Goal: Entertainment & Leisure: Browse casually

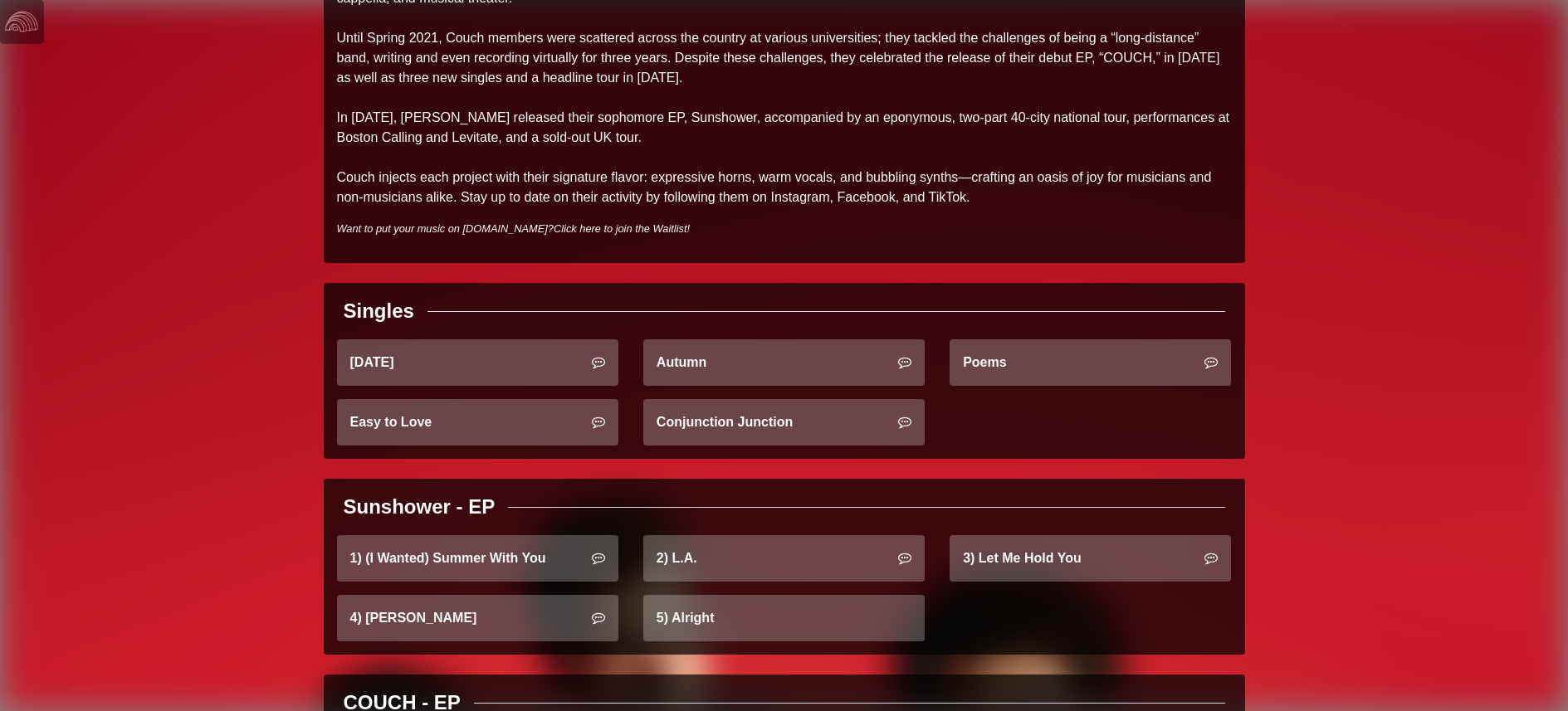
scroll to position [522, 0]
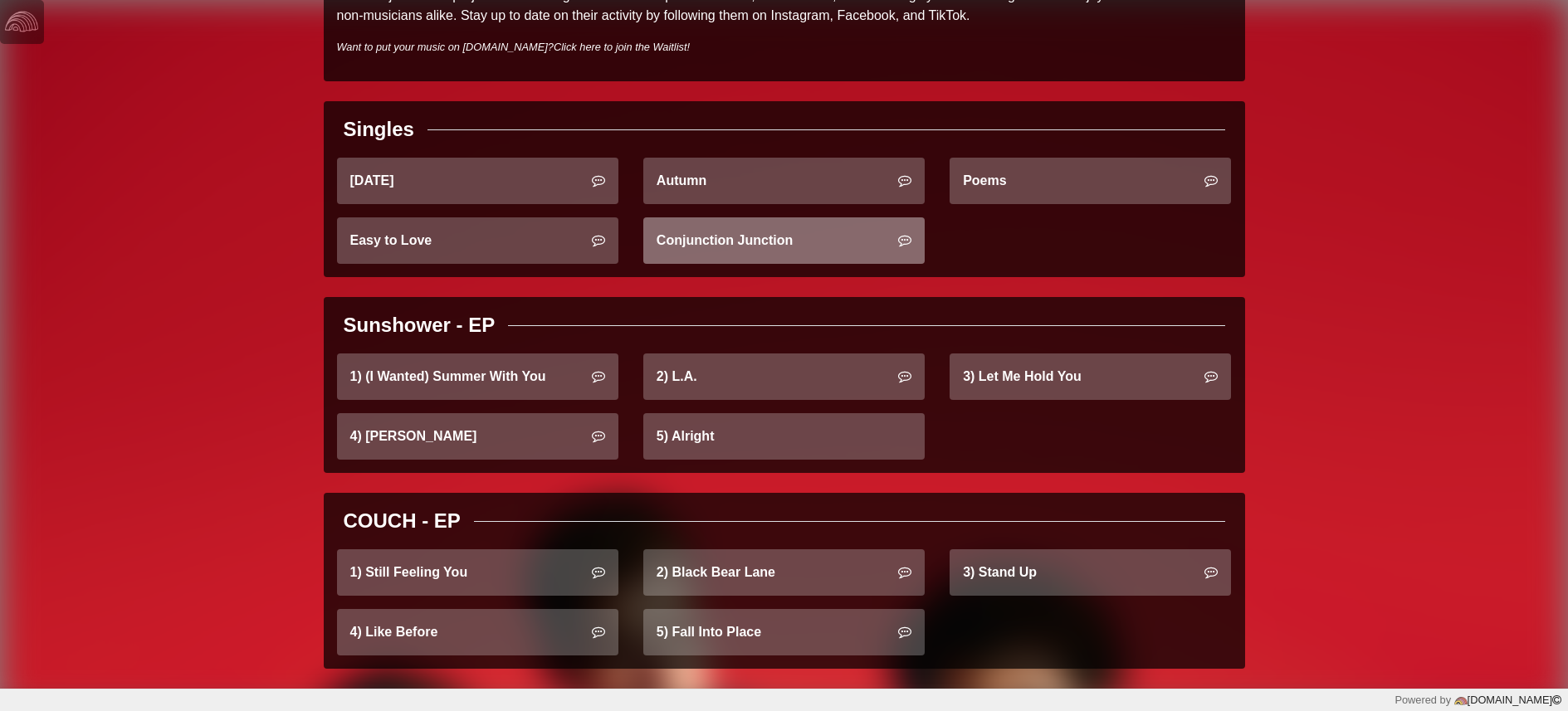
click at [845, 250] on link "Conjunction Junction" at bounding box center [784, 240] width 282 height 46
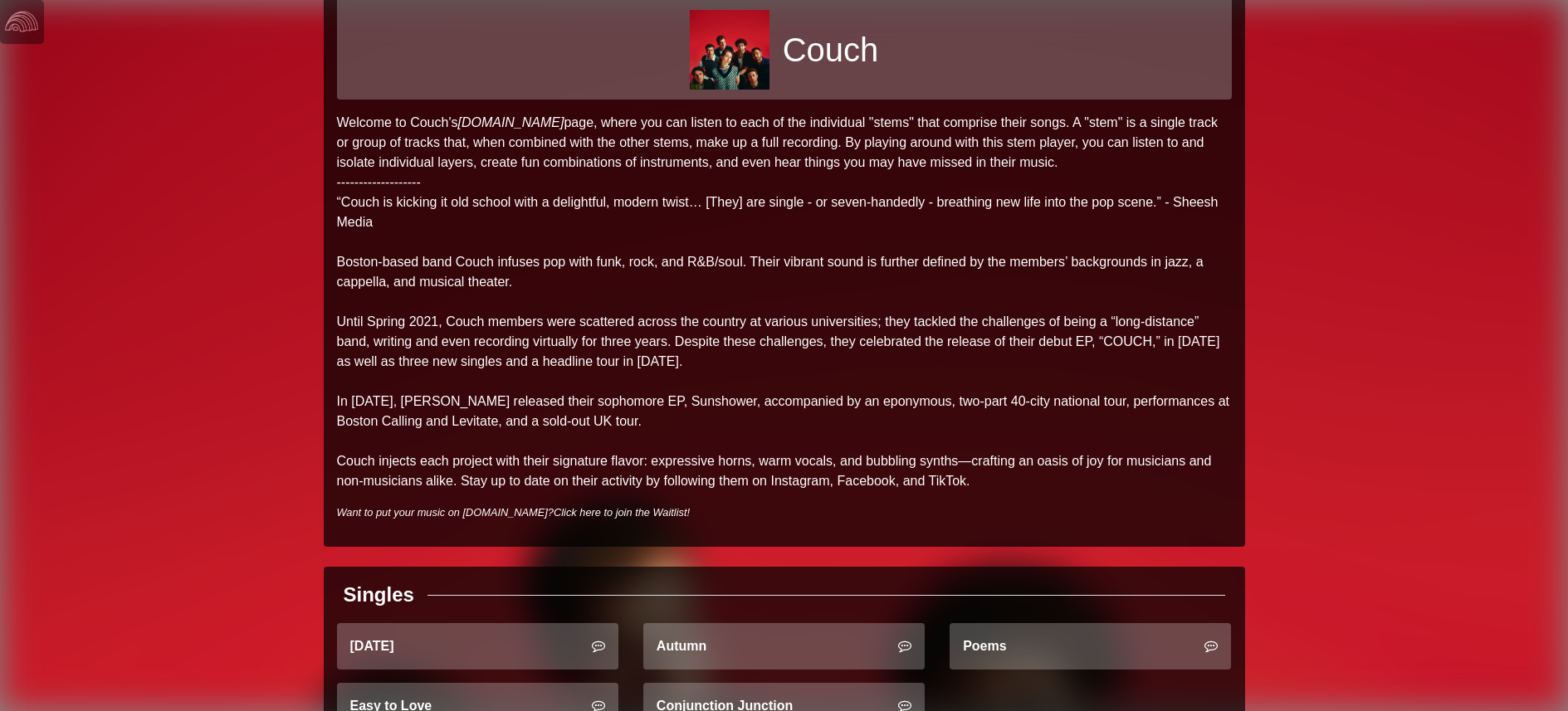
scroll to position [0, 0]
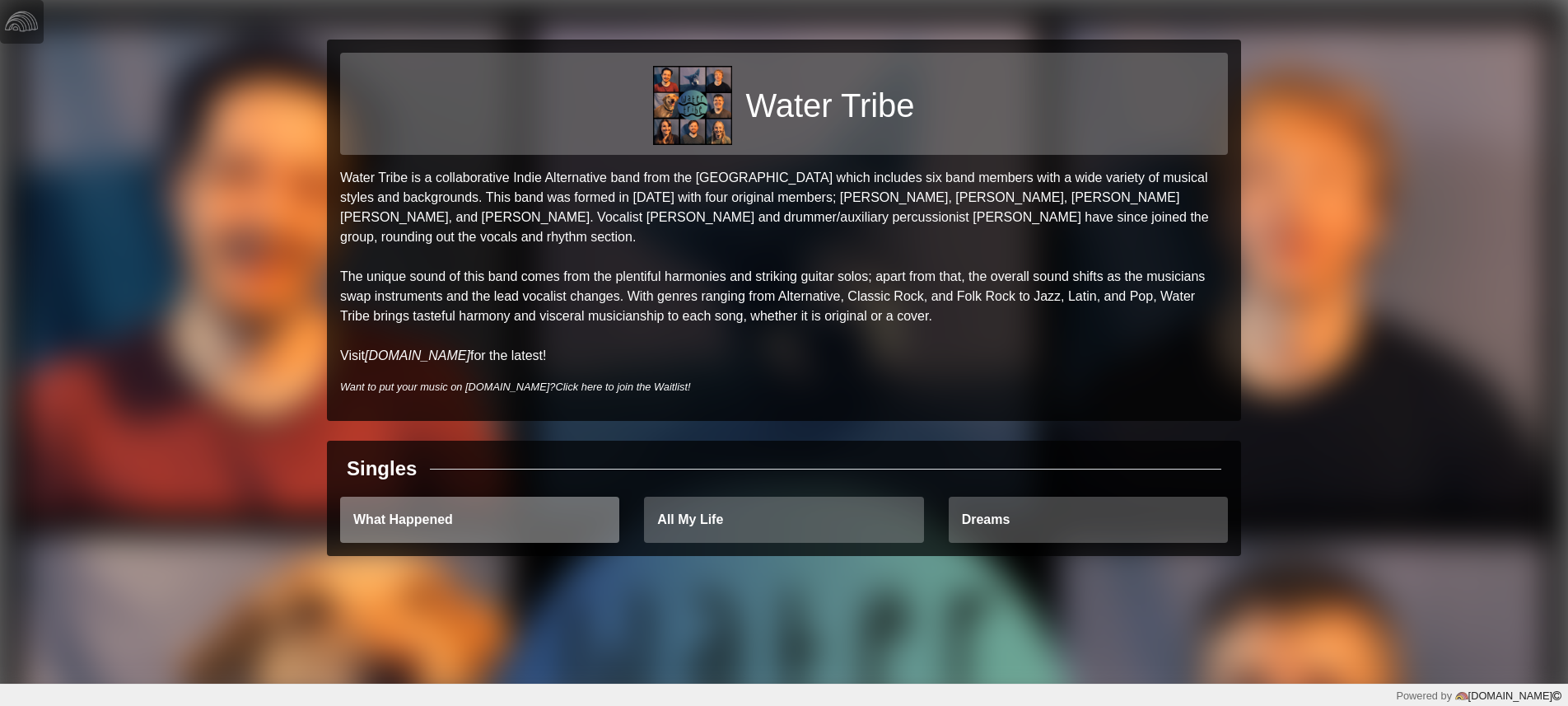
click at [587, 497] on link "What Happened" at bounding box center [479, 520] width 279 height 46
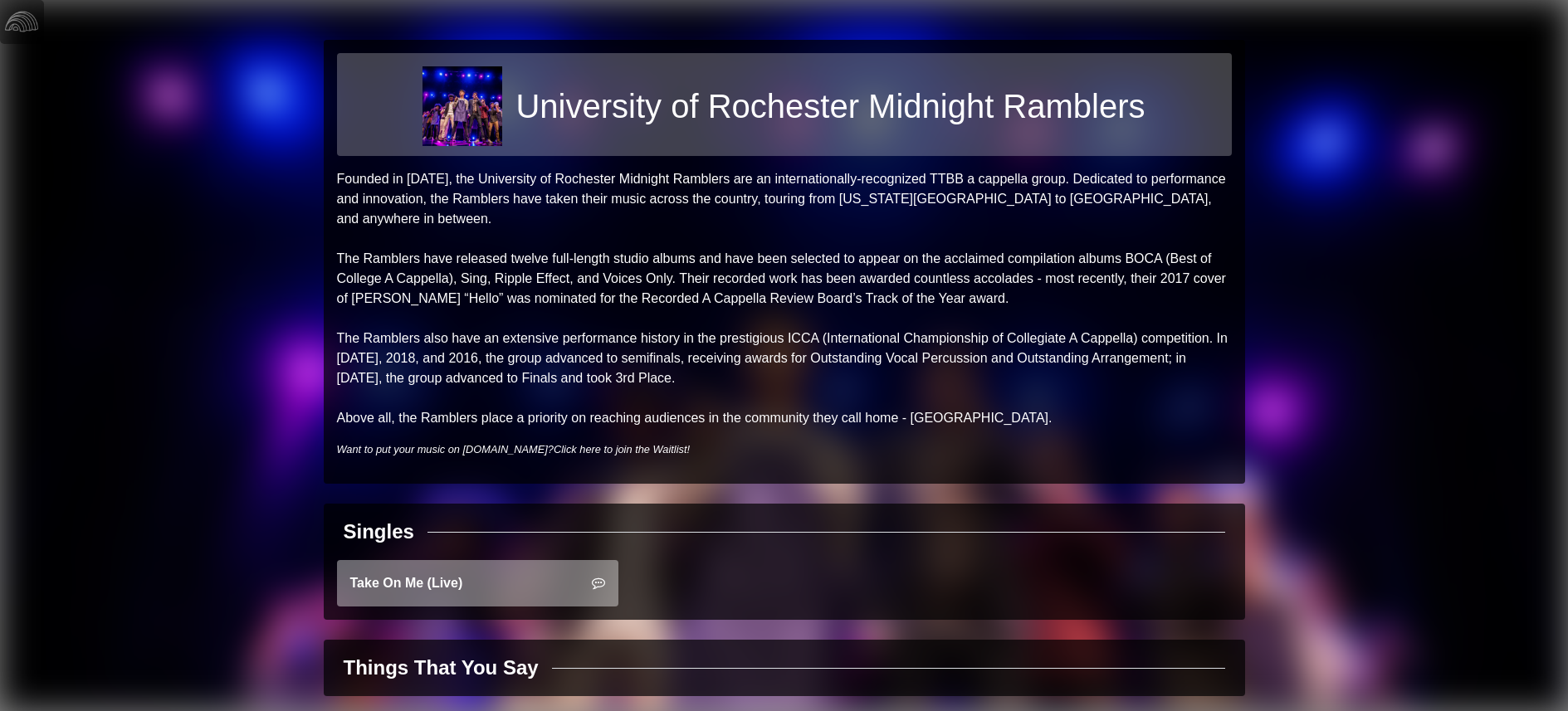
click at [546, 570] on link "Take On Me (Live)" at bounding box center [477, 583] width 282 height 46
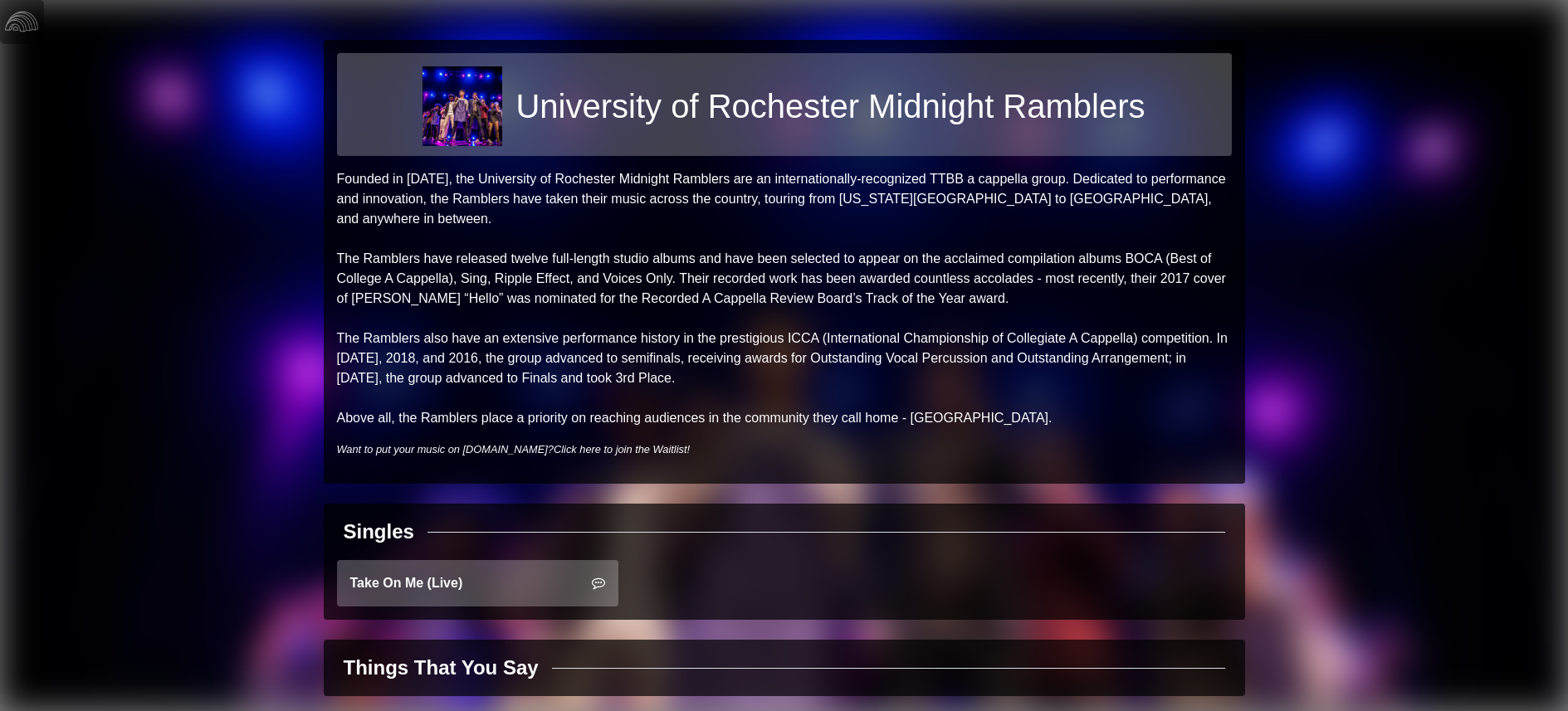
scroll to position [8, 0]
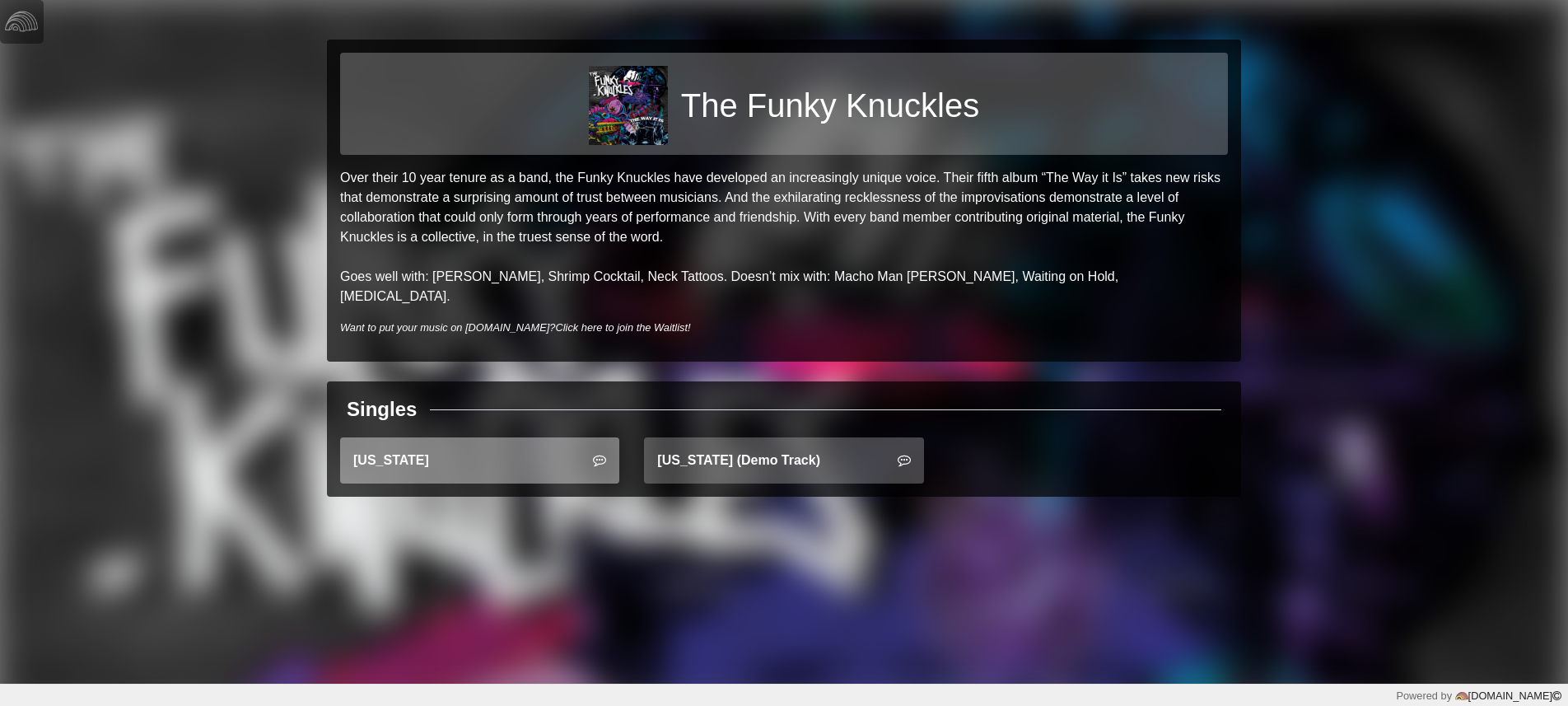
click at [485, 446] on link "Montana" at bounding box center [479, 461] width 279 height 46
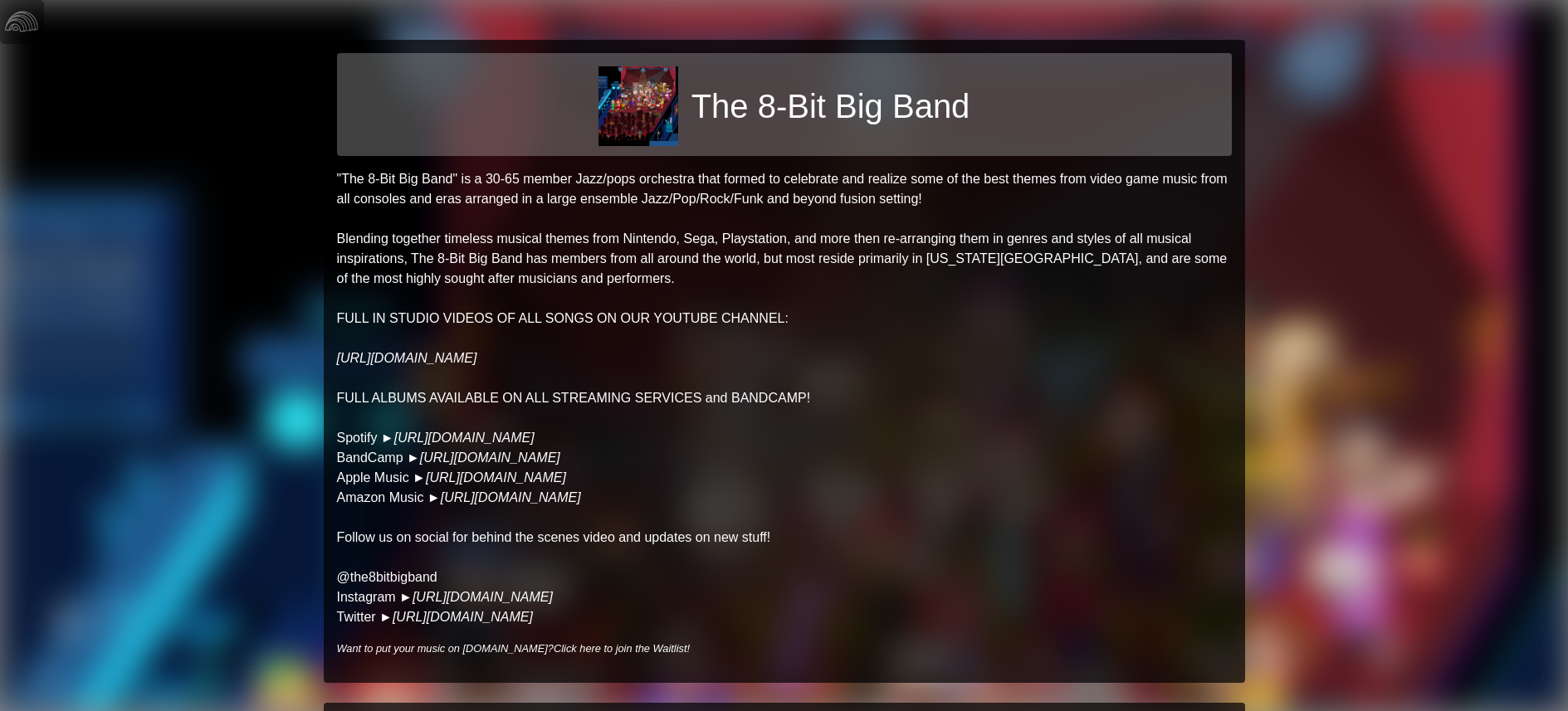
scroll to position [210, 0]
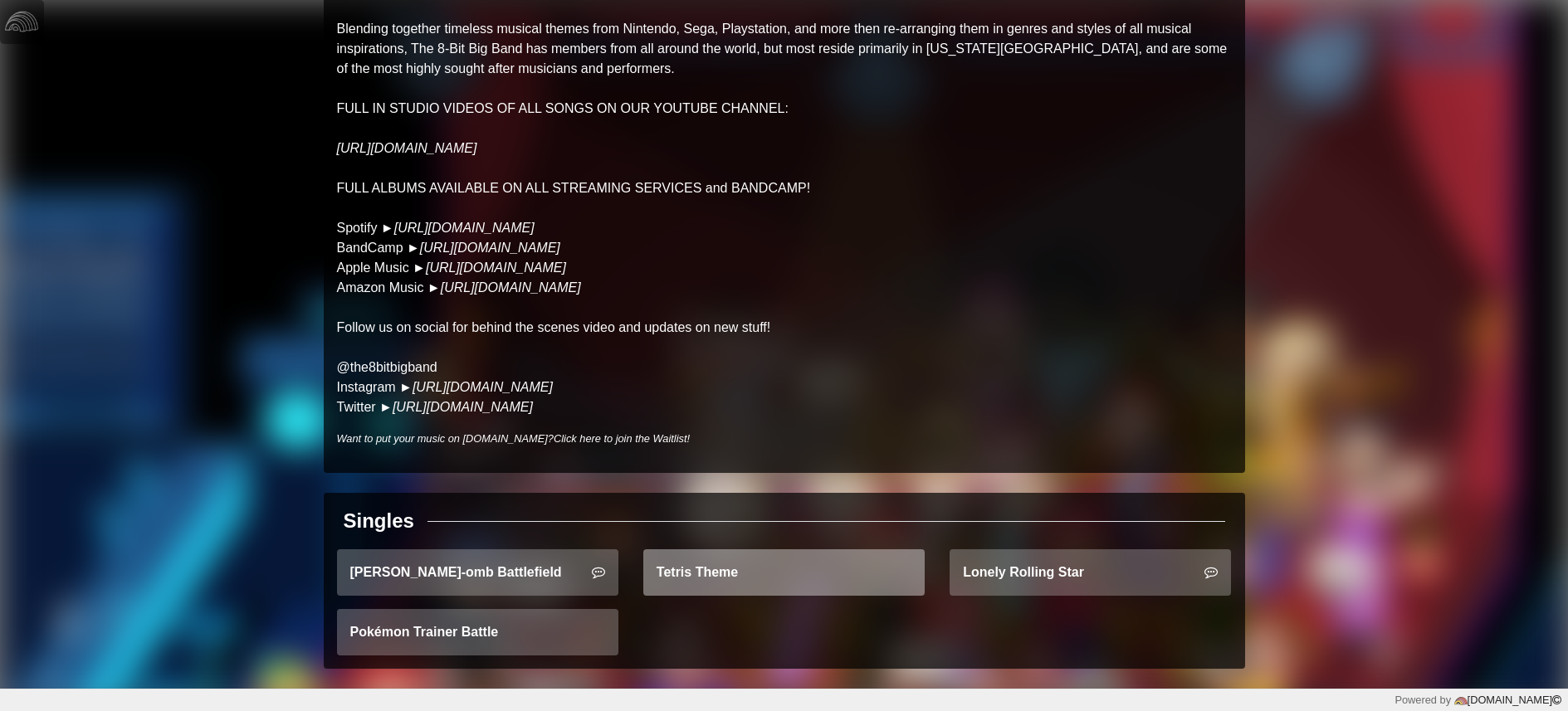
click at [711, 573] on link "Tetris Theme" at bounding box center [784, 572] width 282 height 46
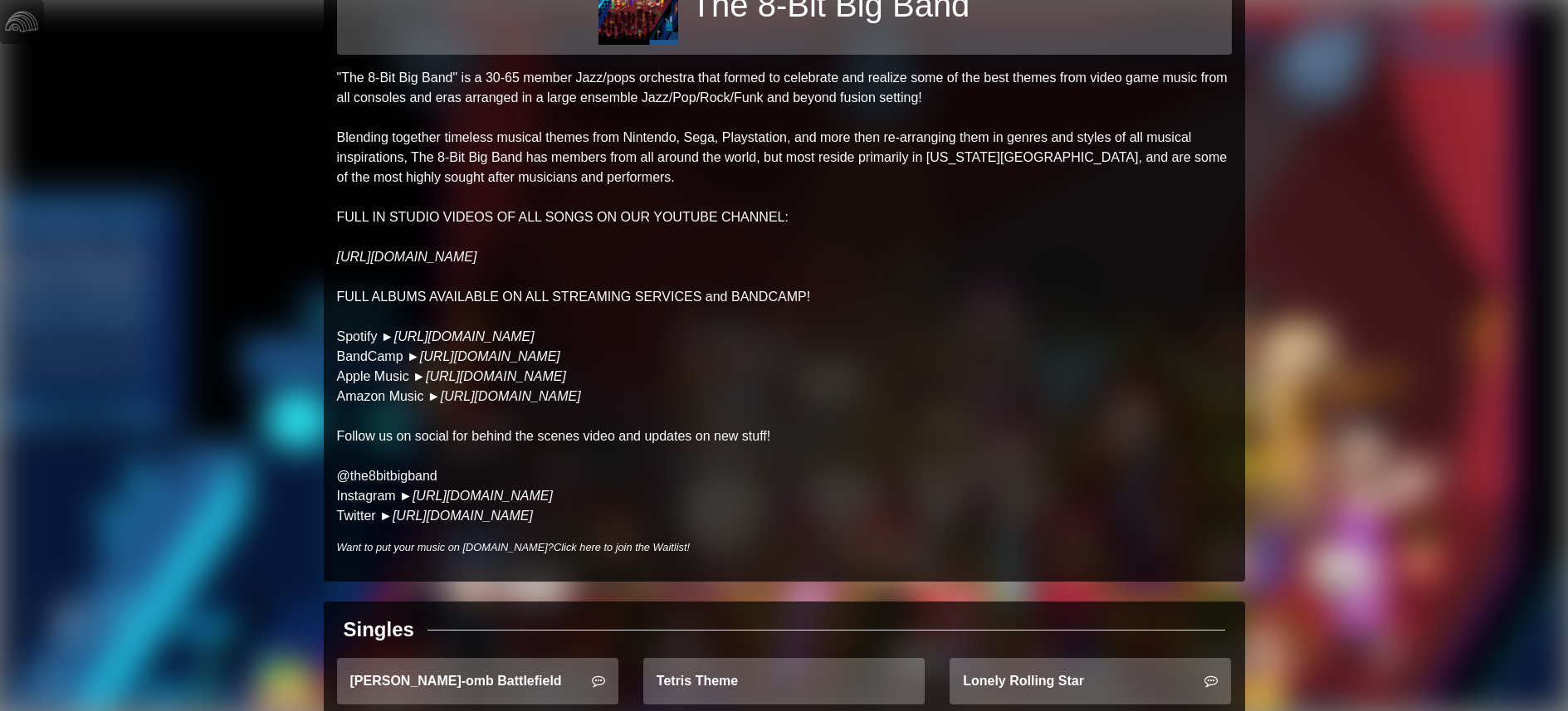
scroll to position [0, 0]
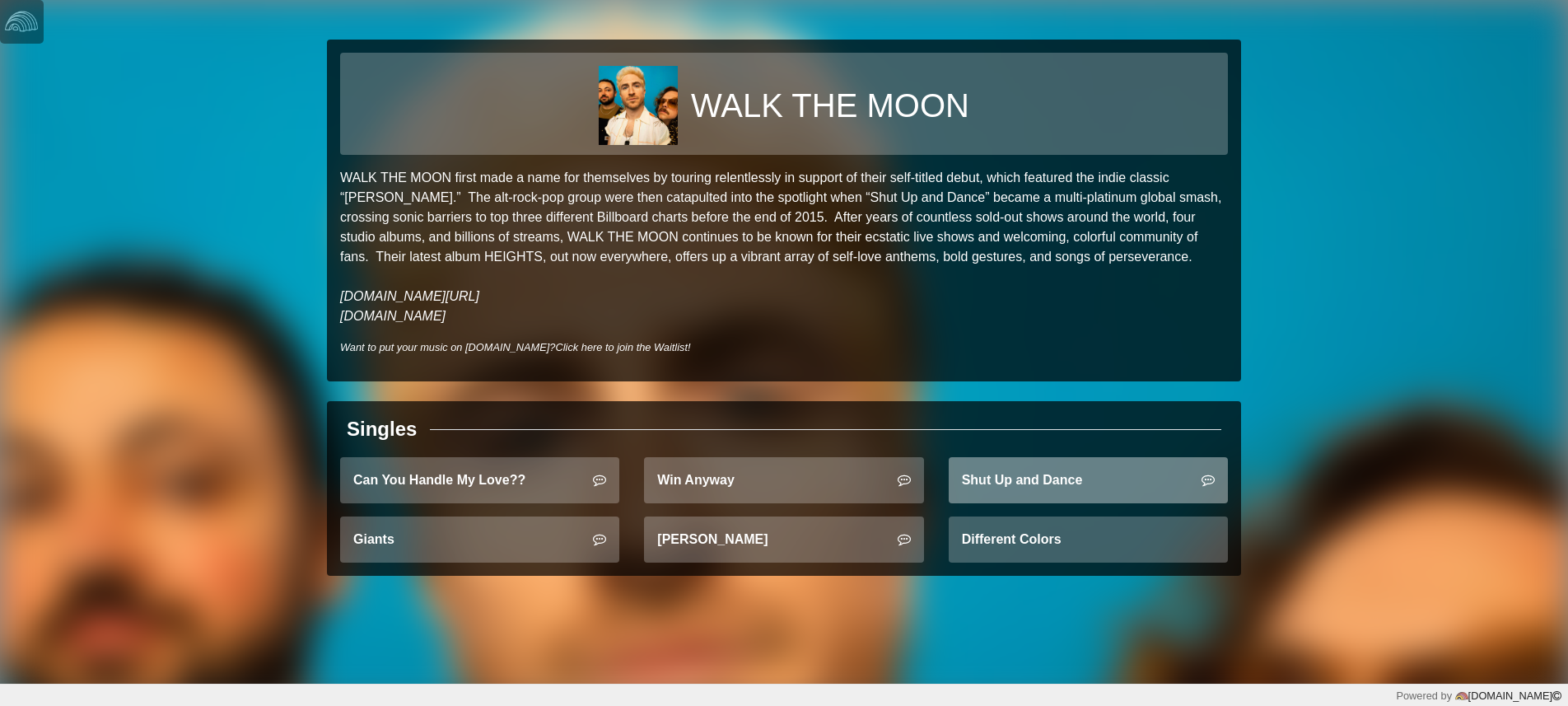
click at [1020, 477] on link "Shut Up and Dance" at bounding box center [1088, 480] width 279 height 46
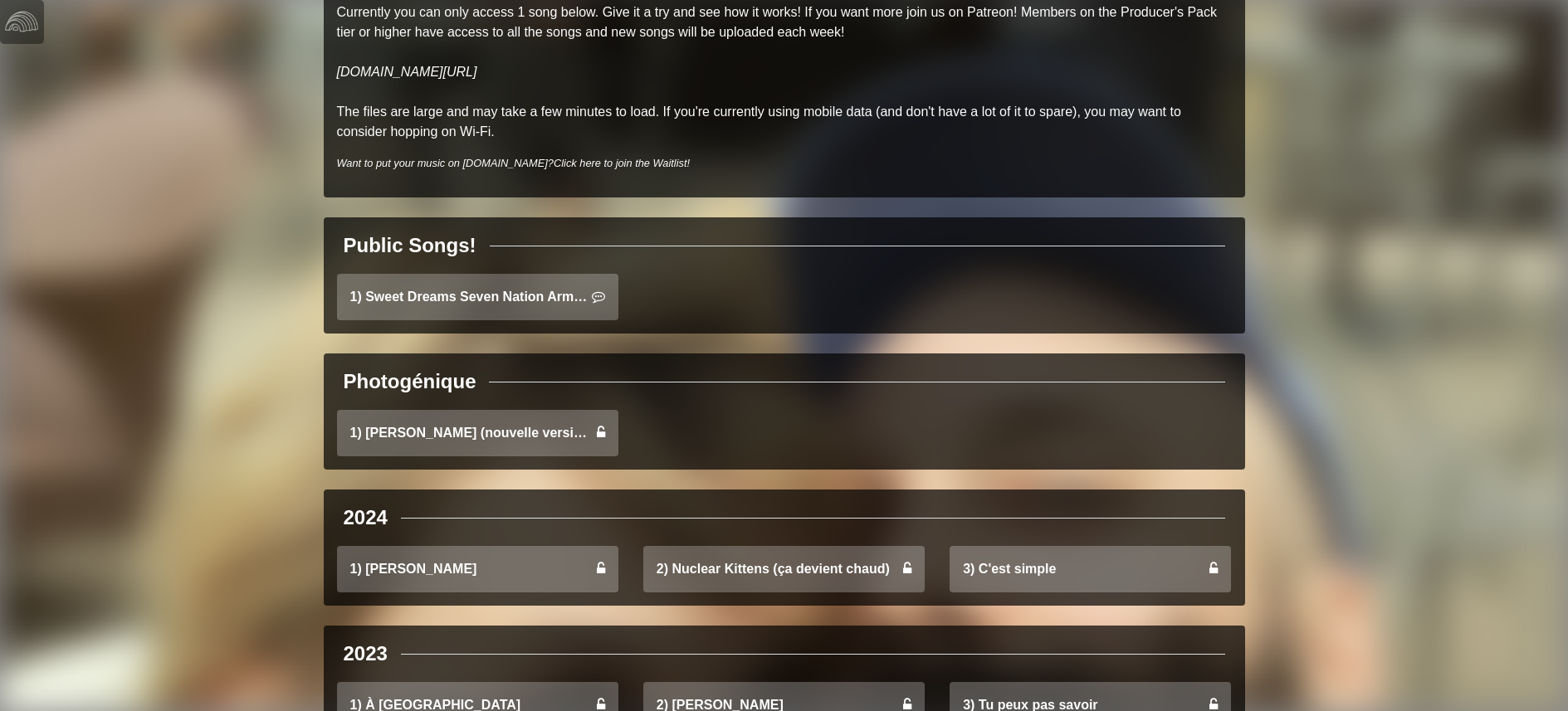
scroll to position [289, 0]
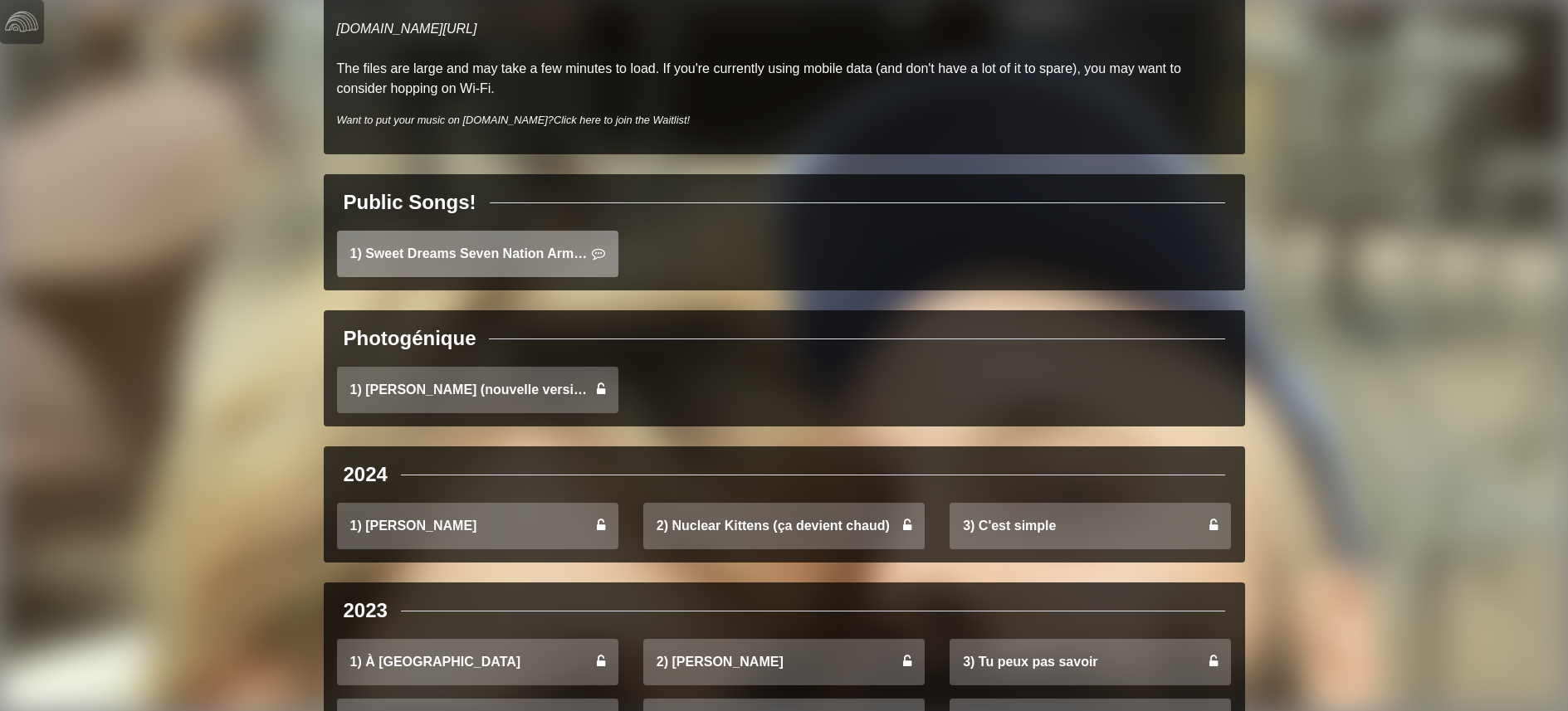
click at [596, 255] on icon at bounding box center [598, 252] width 13 height 13
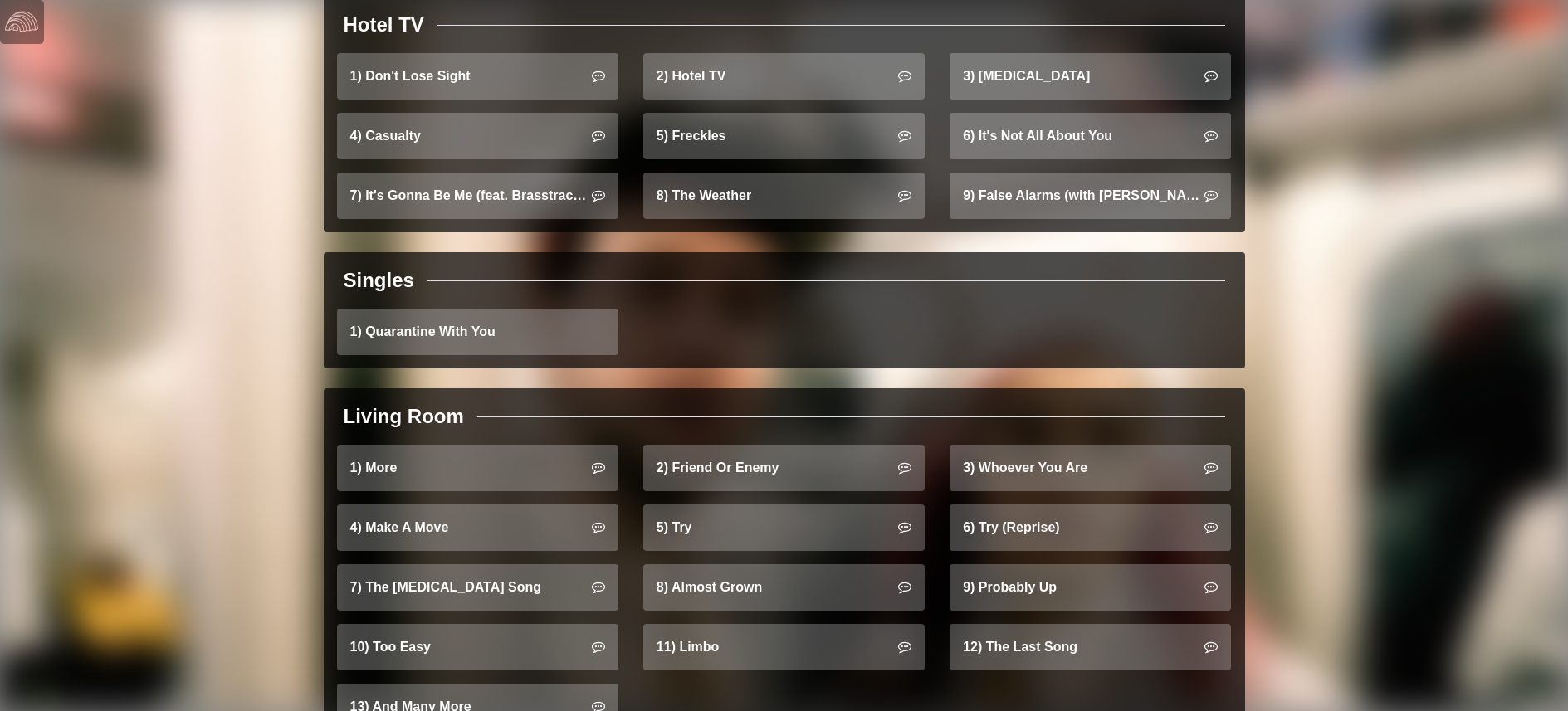
scroll to position [1494, 0]
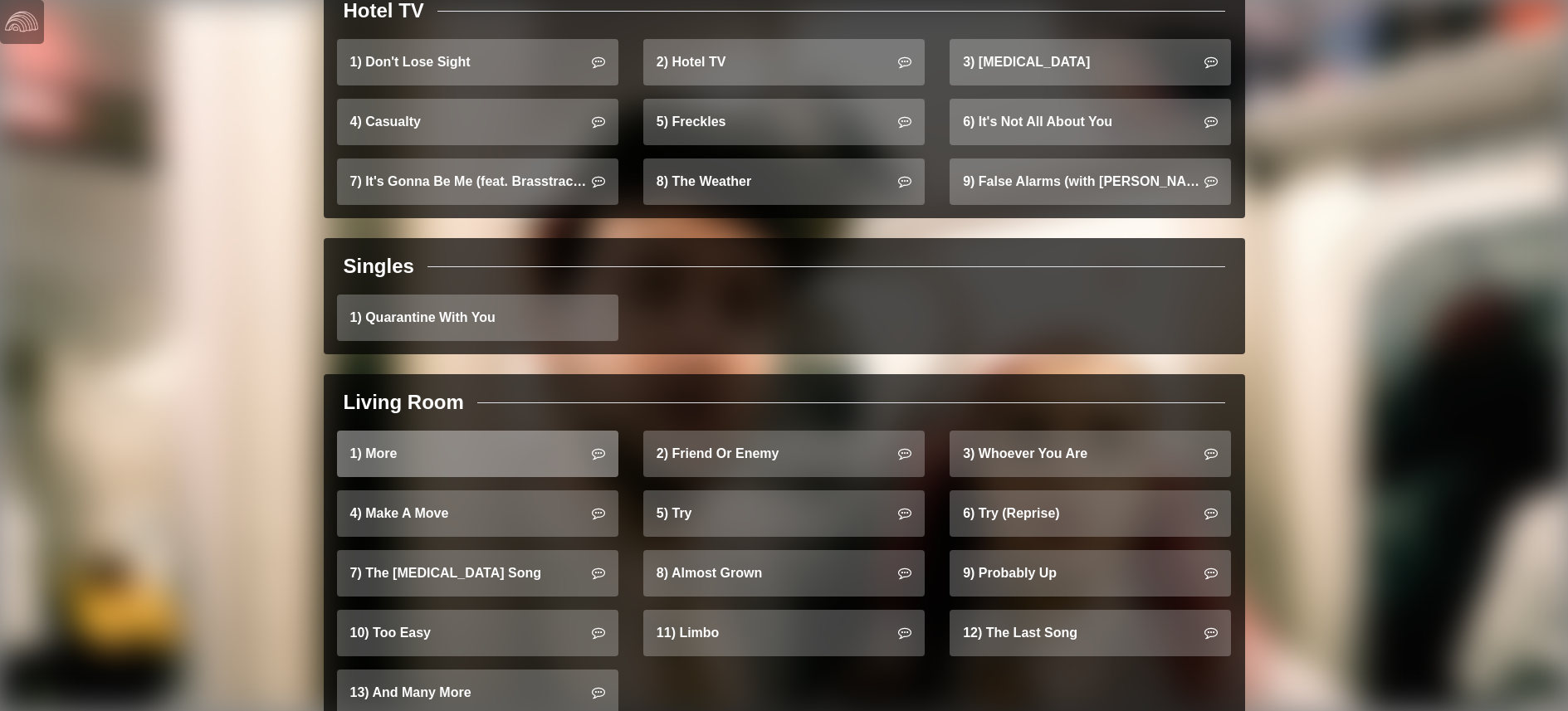
click at [508, 448] on link "1) More" at bounding box center [477, 453] width 282 height 46
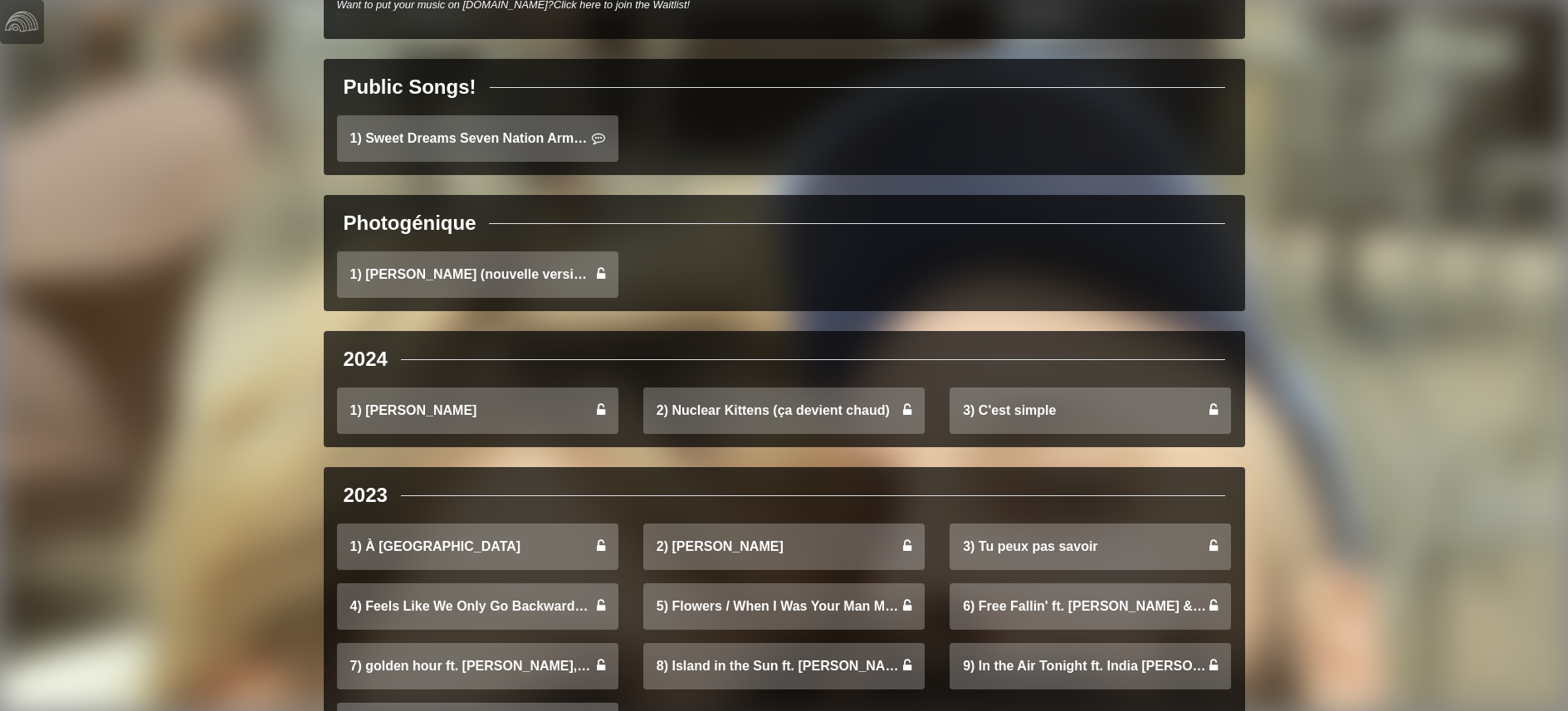
scroll to position [688, 0]
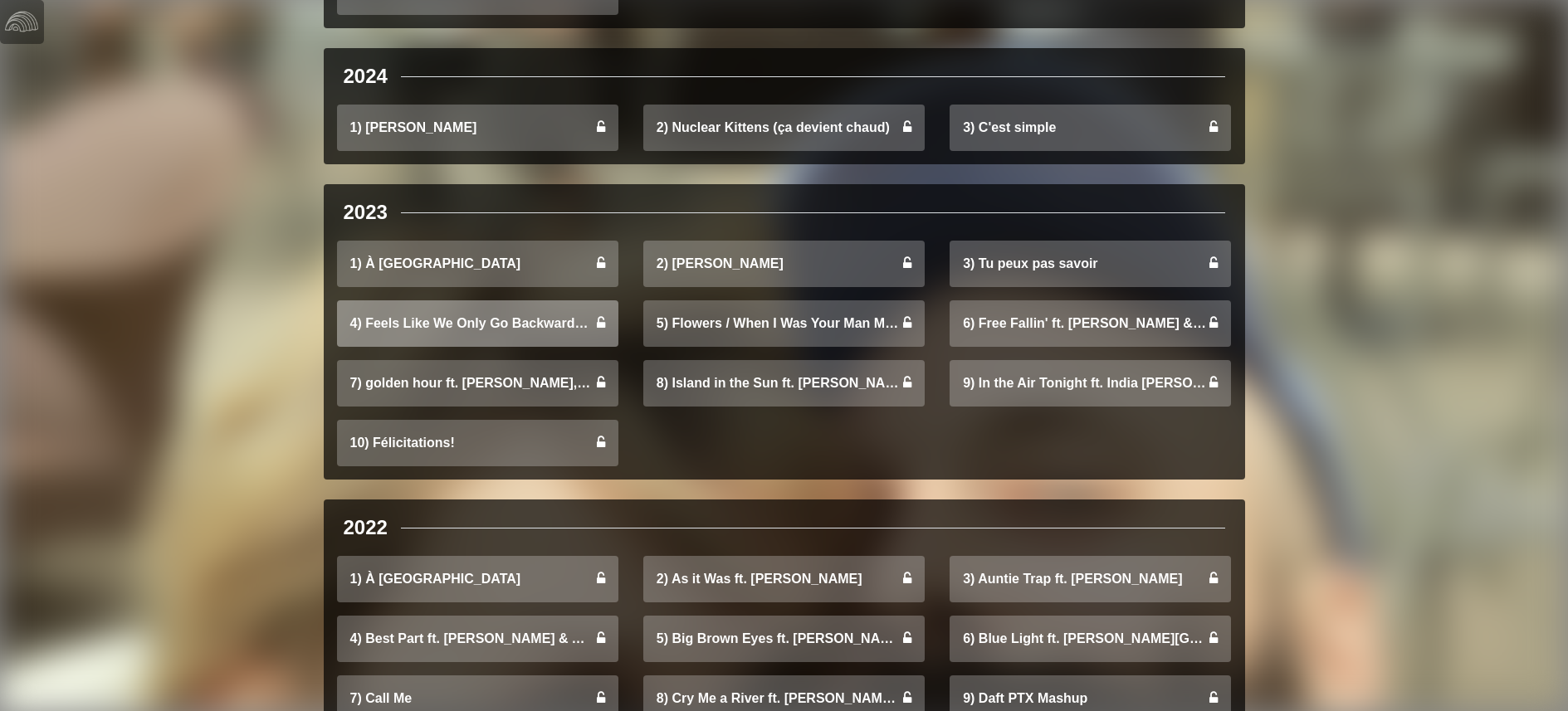
click at [571, 325] on link "4) Feels Like We Only Go Backwards ft. Astyn Turr" at bounding box center [477, 324] width 282 height 46
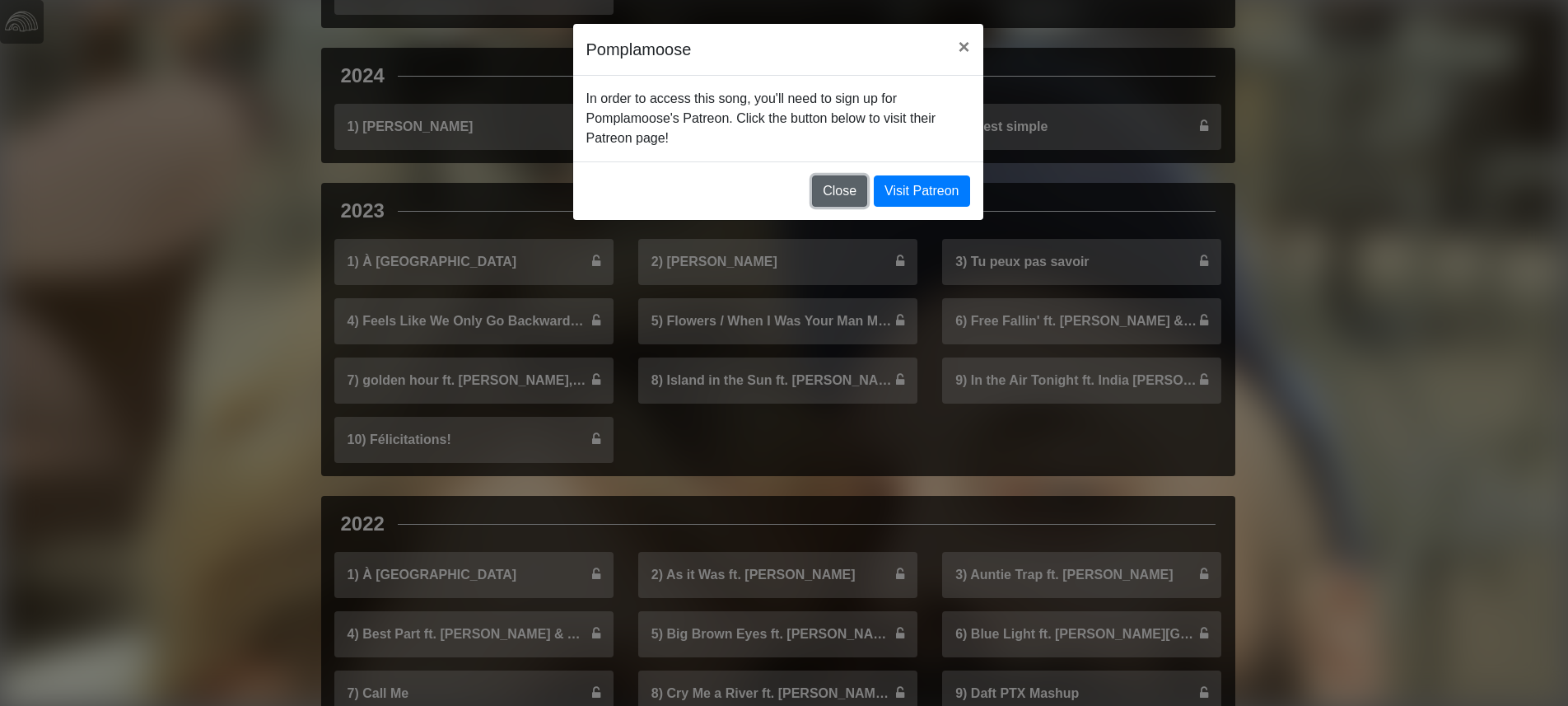
click at [849, 178] on button "Close" at bounding box center [839, 192] width 55 height 31
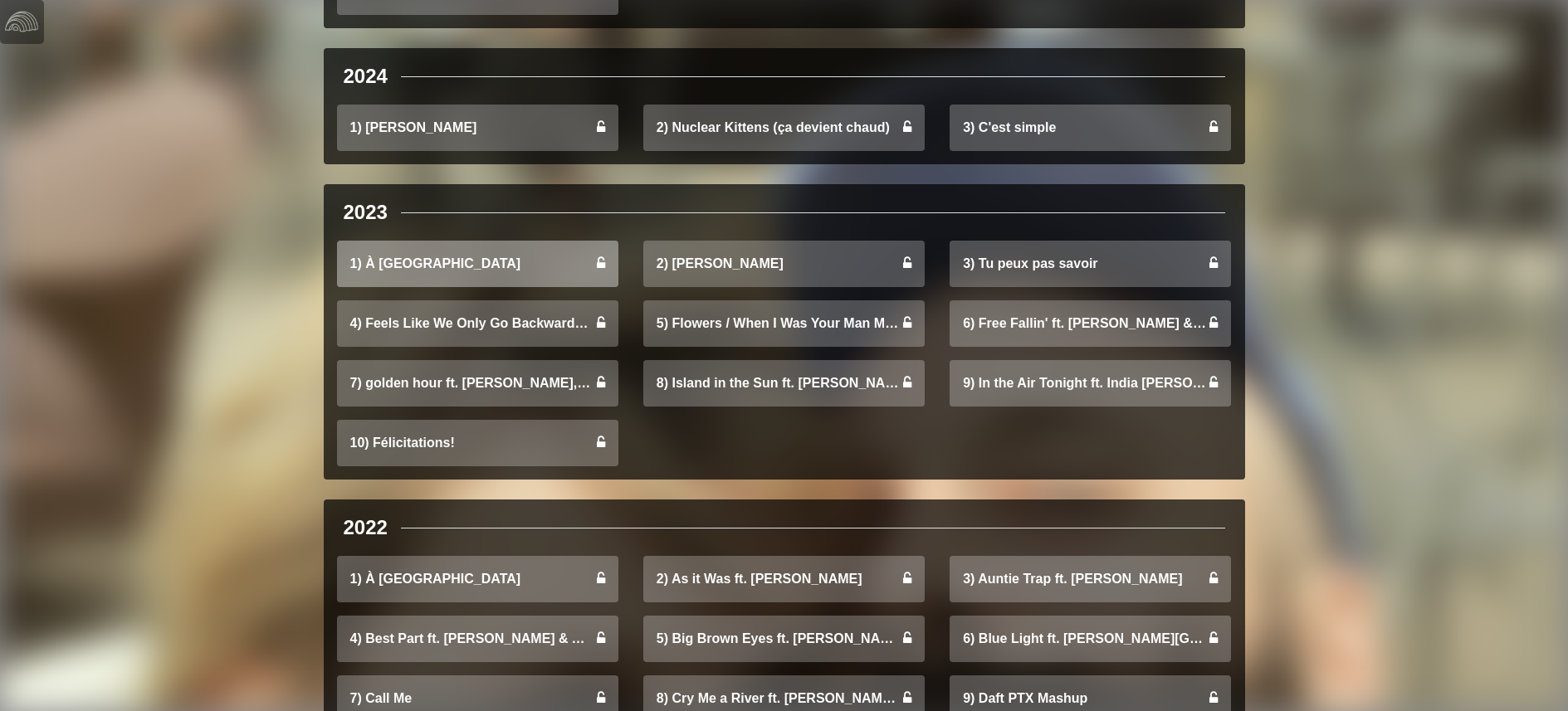
click at [551, 267] on link "1) À [GEOGRAPHIC_DATA]" at bounding box center [477, 263] width 282 height 46
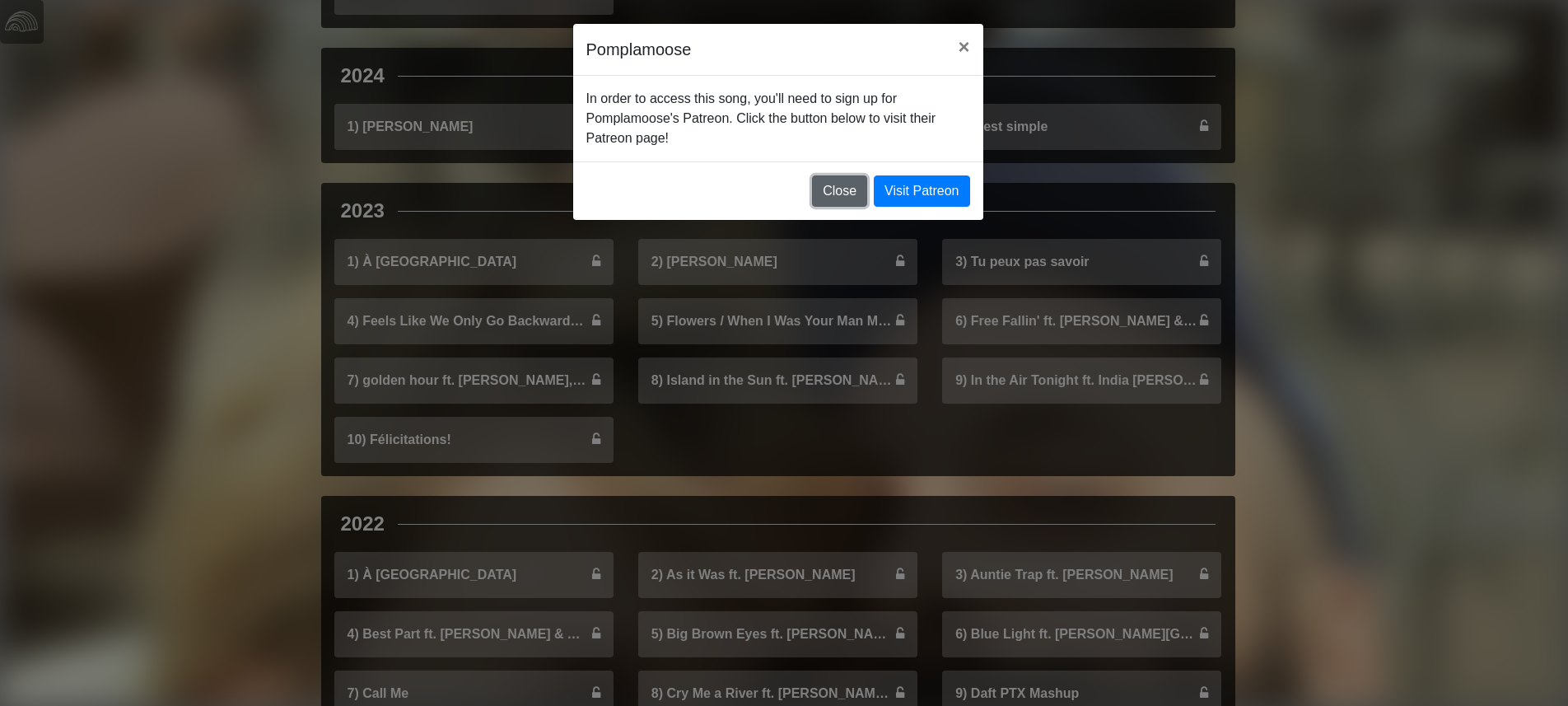
click at [835, 190] on button "Close" at bounding box center [839, 192] width 55 height 31
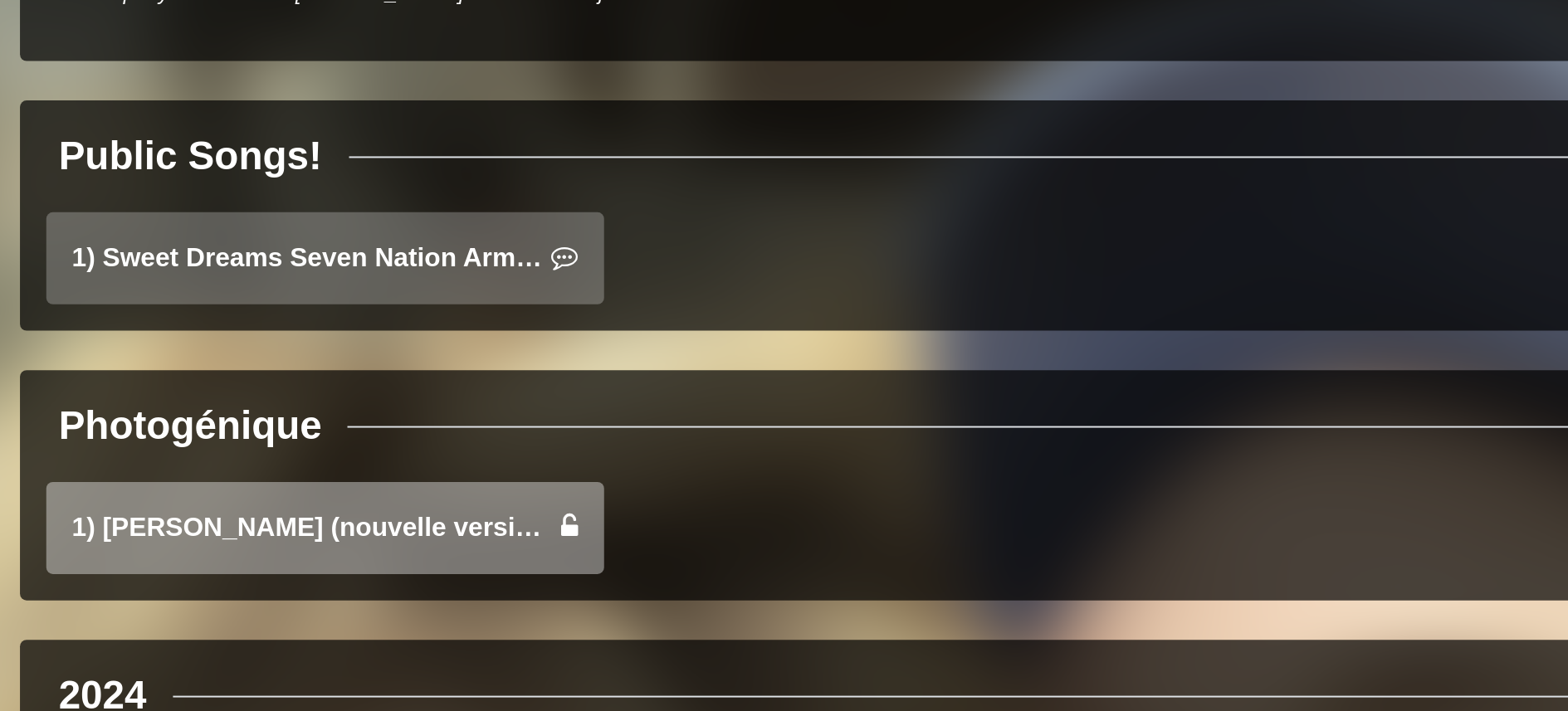
scroll to position [197, 0]
